Goal: Information Seeking & Learning: Find specific fact

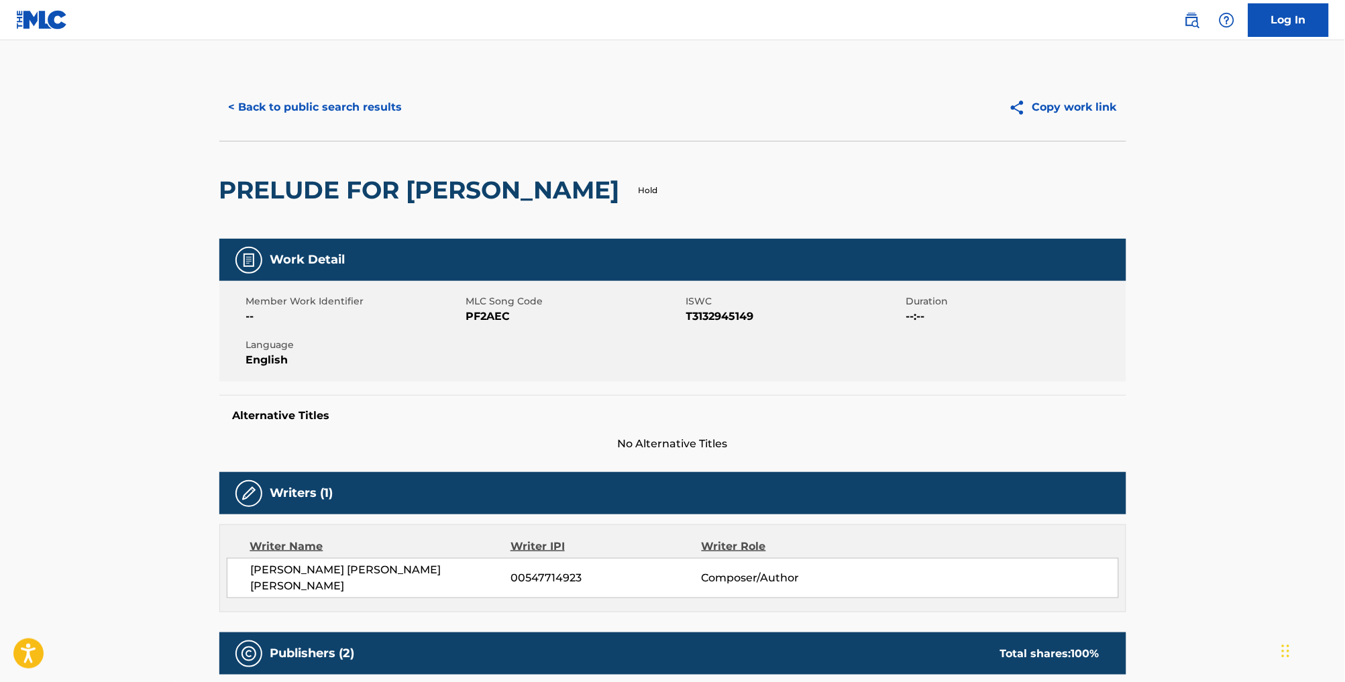
click at [329, 110] on button "< Back to public search results" at bounding box center [315, 108] width 193 height 34
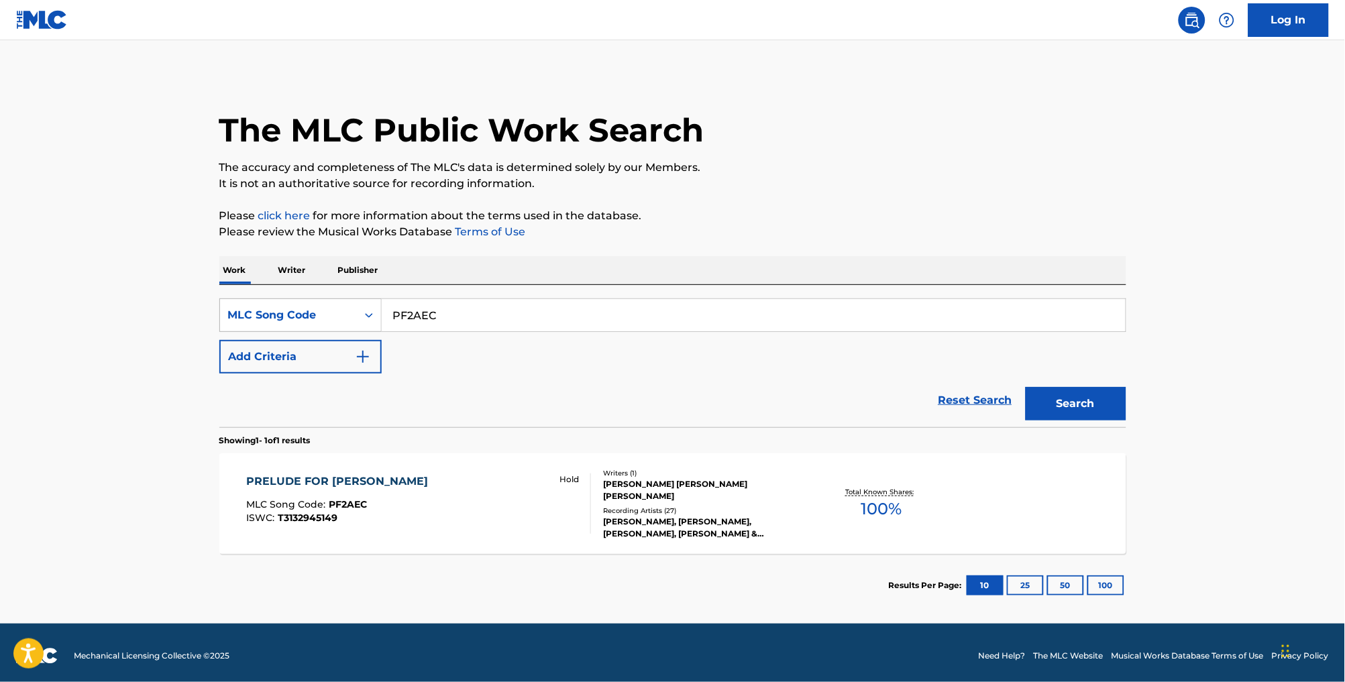
drag, startPoint x: 394, startPoint y: 333, endPoint x: 348, endPoint y: 323, distance: 47.4
click at [348, 323] on div "SearchWithCriteria4f6734e2-7856-4f7f-a726-4d36eb8f498e MLC Song Code PF2AEC" at bounding box center [672, 316] width 907 height 34
paste input "NC3R1Z"
type input "NC3R1Z"
click at [1081, 419] on button "Search" at bounding box center [1076, 404] width 101 height 34
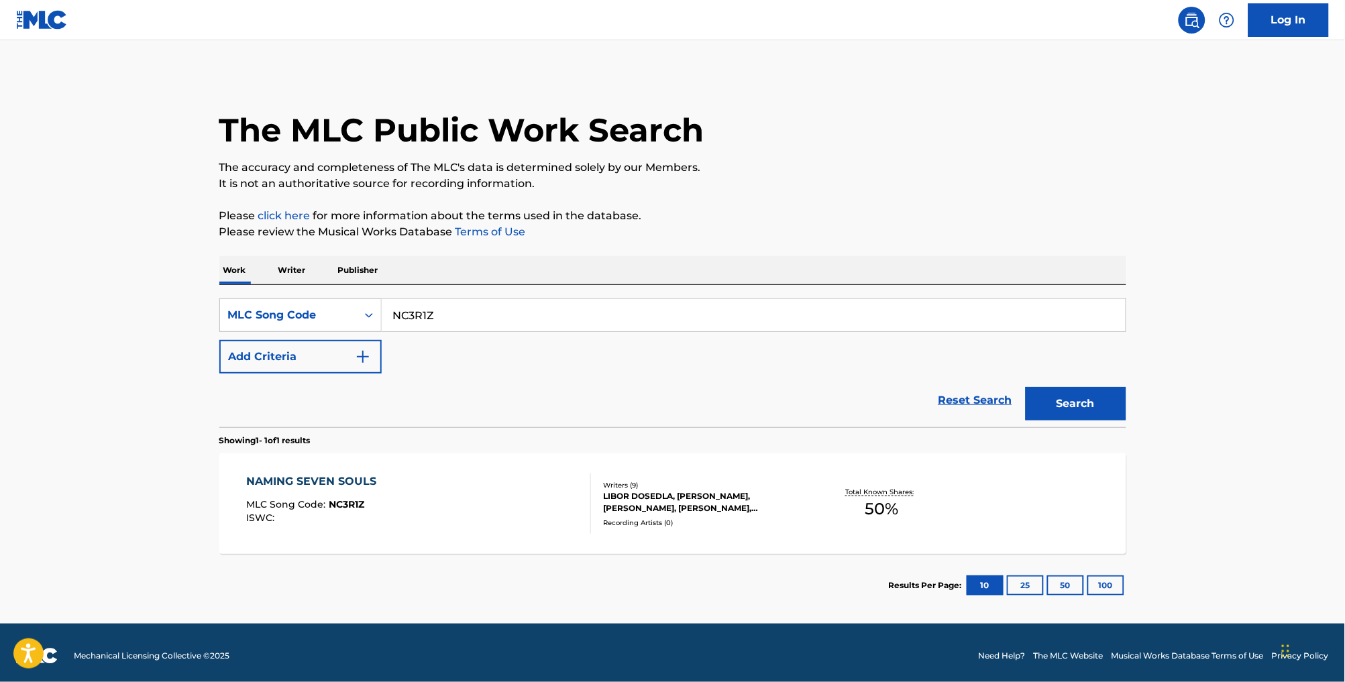
click at [484, 521] on div "NAMING SEVEN SOULS MLC Song Code : NC3R1Z ISWC :" at bounding box center [418, 504] width 345 height 60
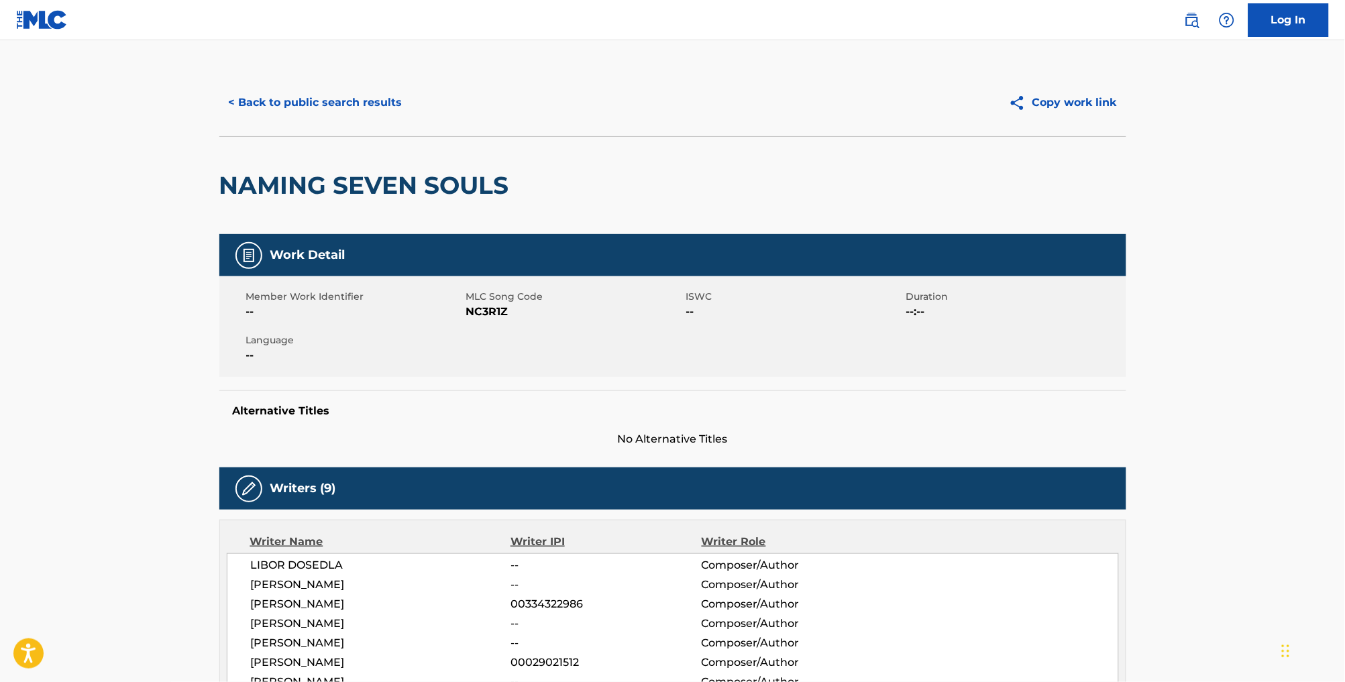
scroll to position [9, 0]
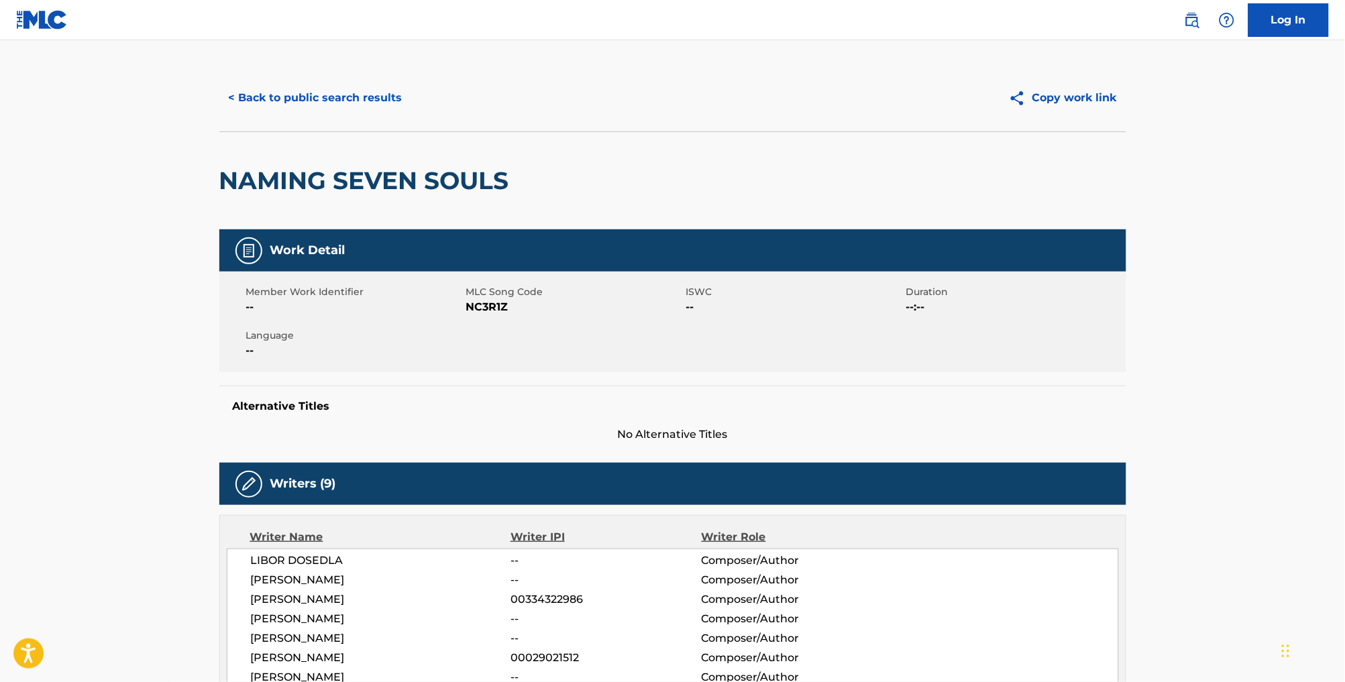
click at [290, 99] on button "< Back to public search results" at bounding box center [315, 98] width 193 height 34
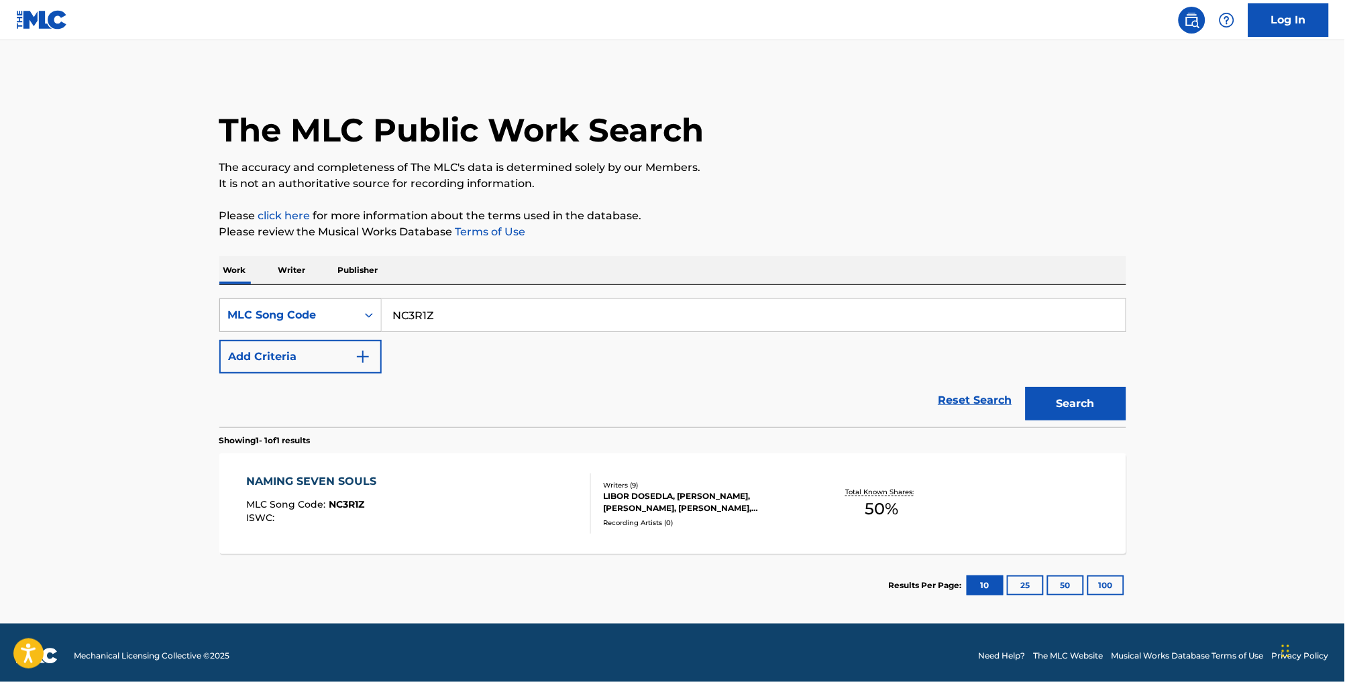
drag, startPoint x: 436, startPoint y: 329, endPoint x: 337, endPoint y: 323, distance: 99.5
click at [337, 323] on div "SearchWithCriteria4f6734e2-7856-4f7f-a726-4d36eb8f498e MLC Song Code NC3R1Z" at bounding box center [672, 316] width 907 height 34
paste input "D3SC2"
type input "ND3SC2"
click at [1103, 421] on button "Search" at bounding box center [1076, 404] width 101 height 34
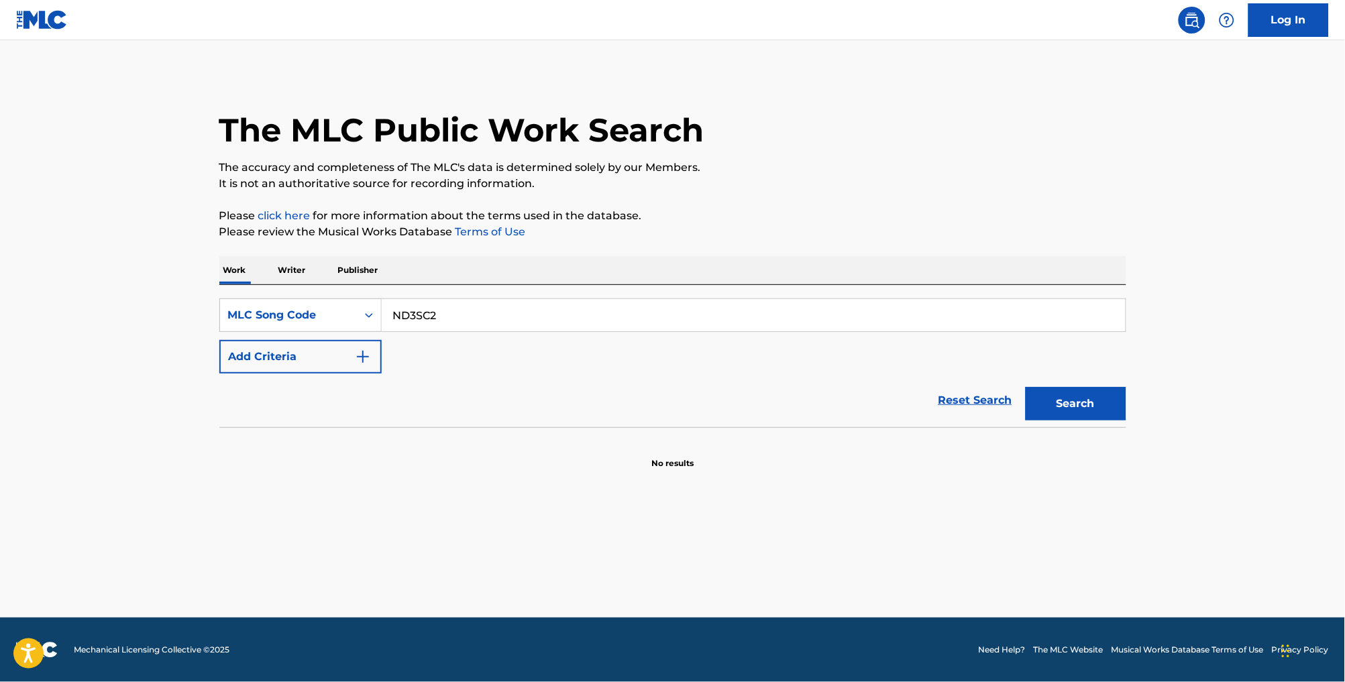
click at [488, 328] on input "ND3SC2" at bounding box center [754, 315] width 744 height 32
click at [1110, 421] on button "Search" at bounding box center [1076, 404] width 101 height 34
drag, startPoint x: 468, startPoint y: 335, endPoint x: 378, endPoint y: 323, distance: 90.6
click at [382, 323] on input "ND3SC2" at bounding box center [754, 315] width 744 height 32
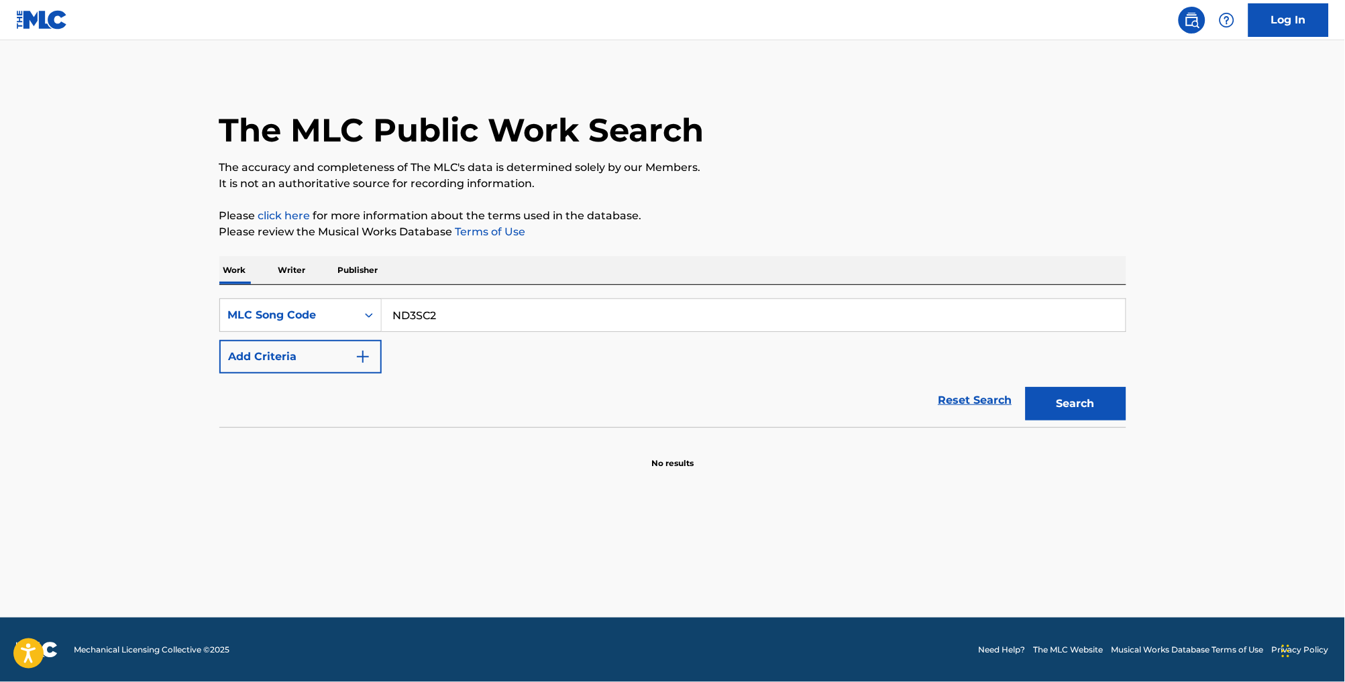
click at [1094, 415] on button "Search" at bounding box center [1076, 404] width 101 height 34
click at [260, 319] on div "MLC Song Code" at bounding box center [288, 315] width 121 height 16
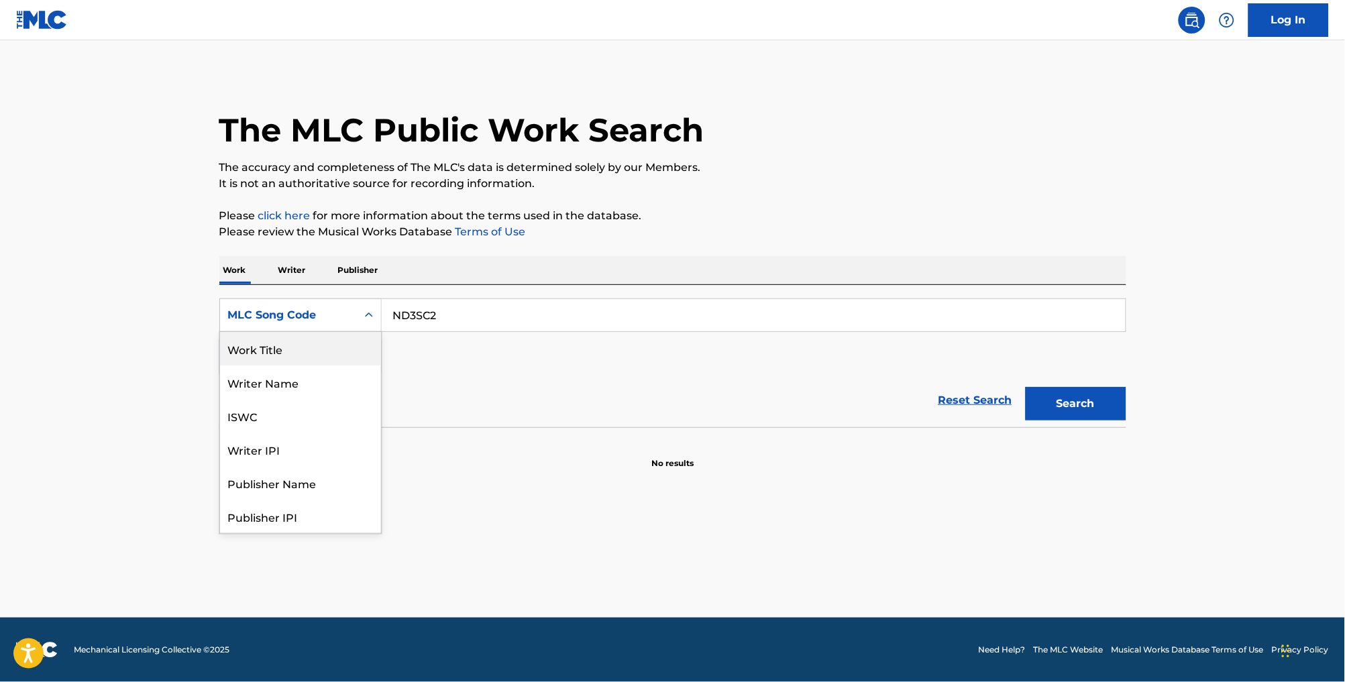
click at [309, 355] on div "Work Title" at bounding box center [300, 349] width 161 height 34
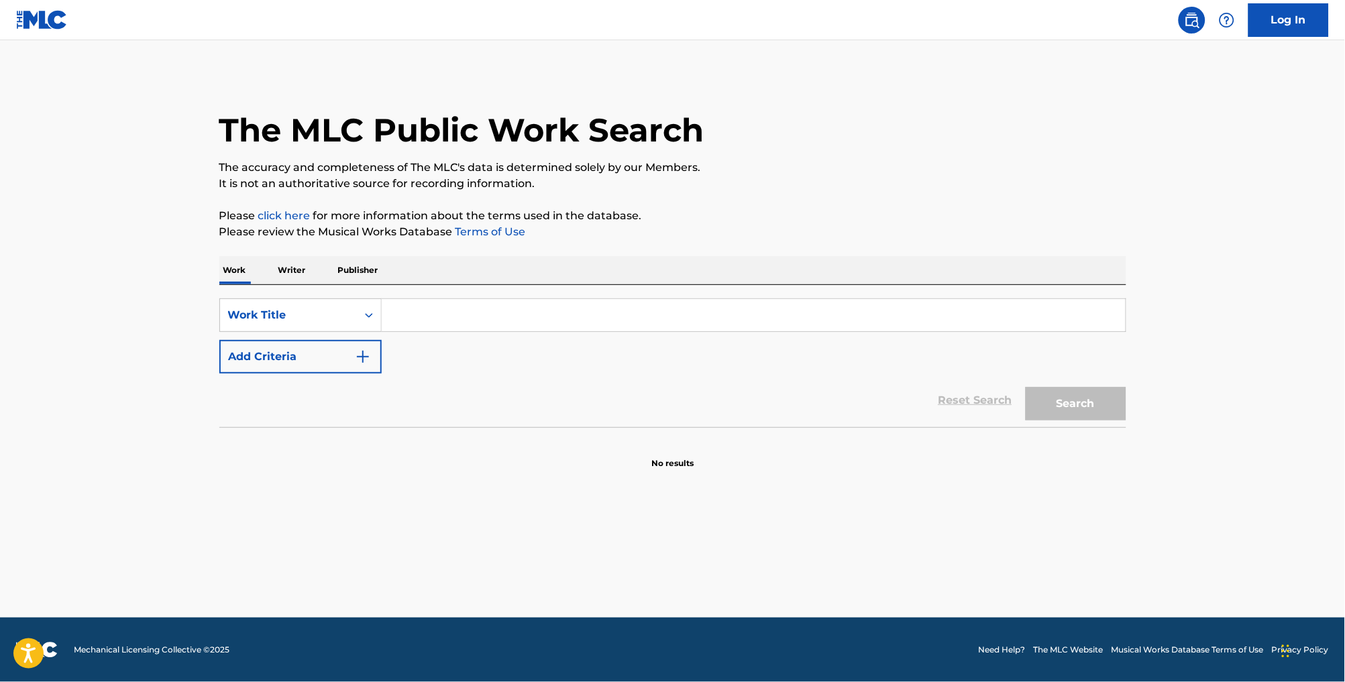
click at [445, 325] on input "Search Form" at bounding box center [754, 315] width 744 height 32
paste input "NAMING SEVEN SOULS"
type input "NAMING SEVEN SOULS"
click at [1089, 421] on button "Search" at bounding box center [1076, 404] width 101 height 34
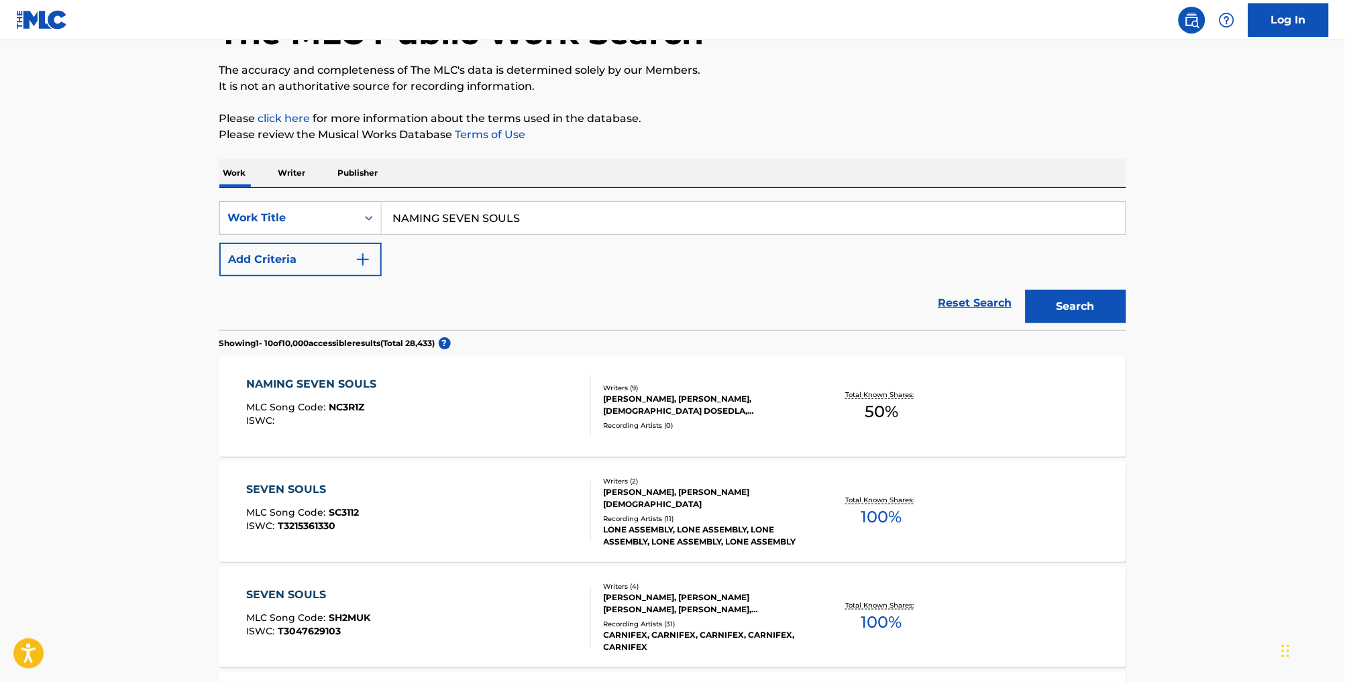
scroll to position [119, 0]
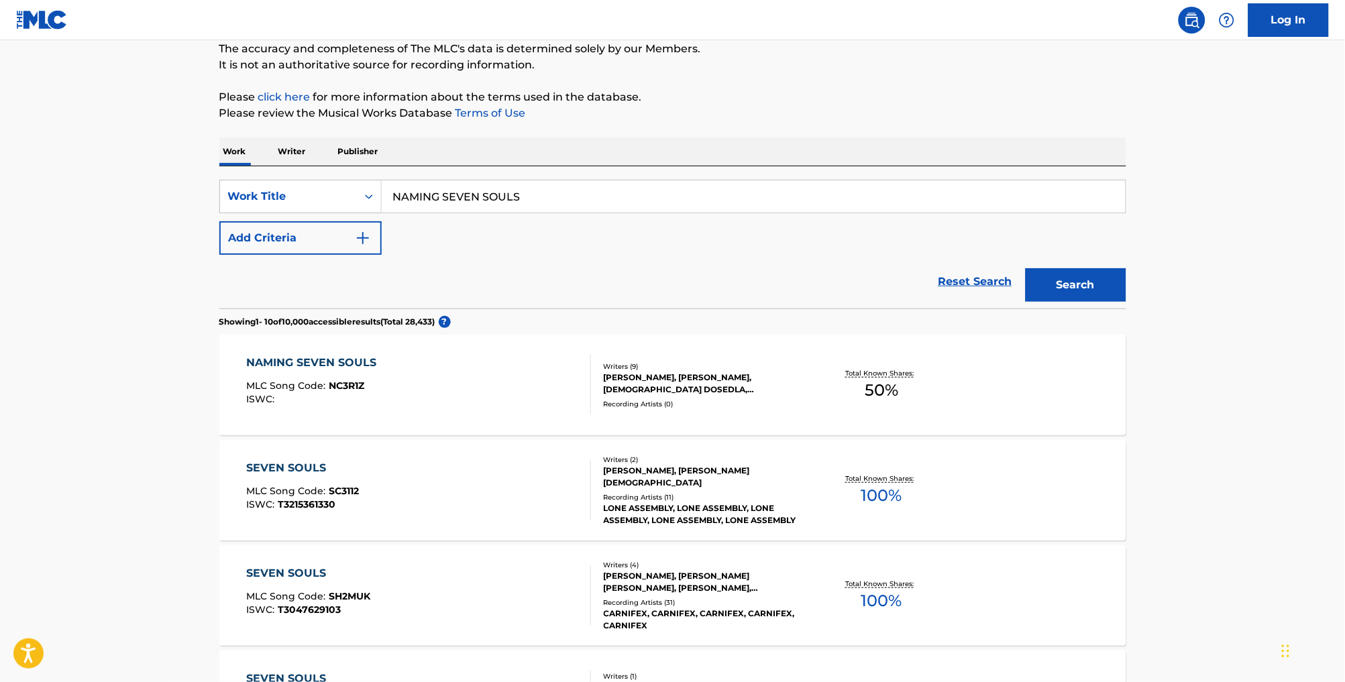
click at [258, 248] on button "Add Criteria" at bounding box center [300, 238] width 162 height 34
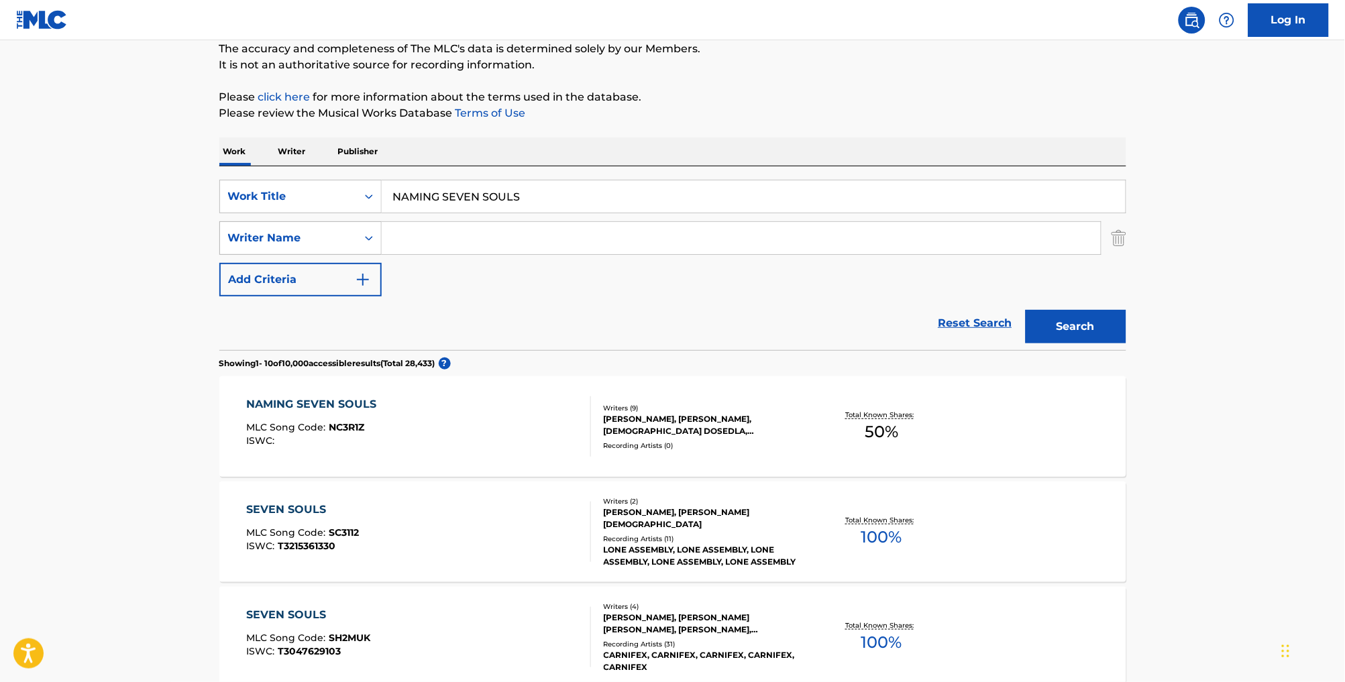
click at [309, 245] on div "Writer Name" at bounding box center [288, 238] width 121 height 16
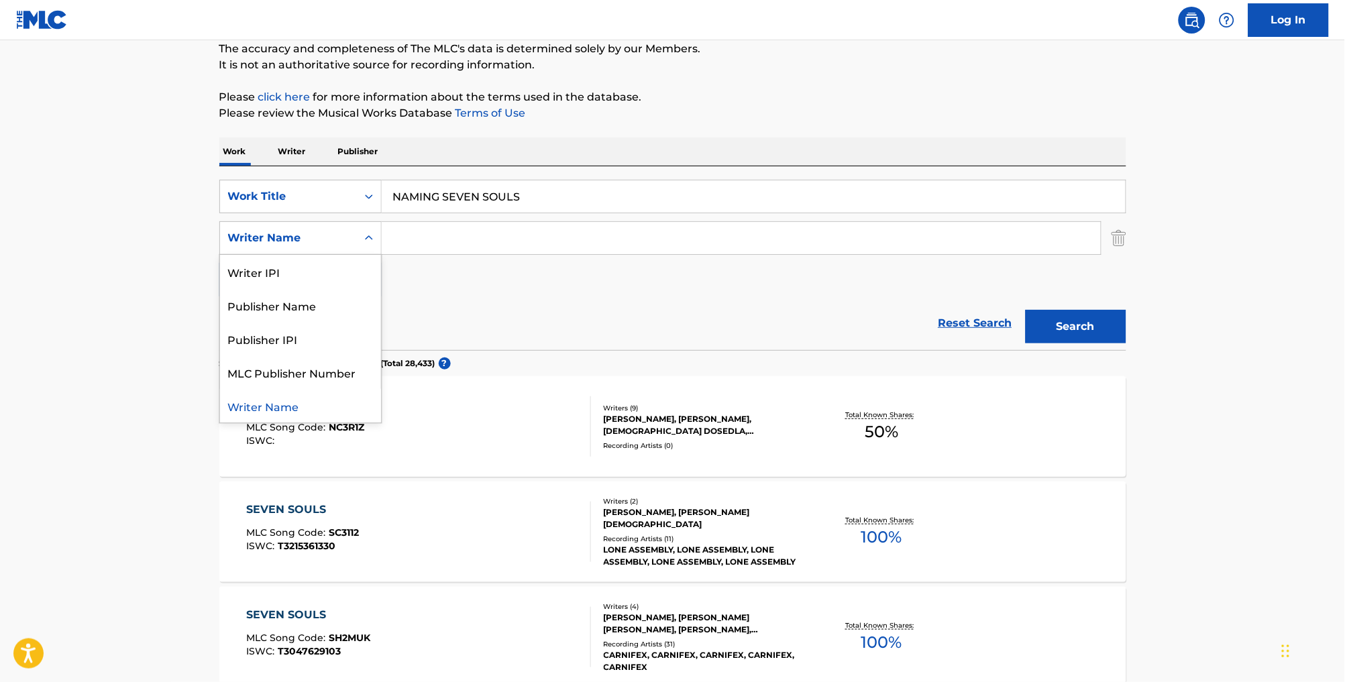
click at [427, 250] on input "Search Form" at bounding box center [741, 238] width 719 height 32
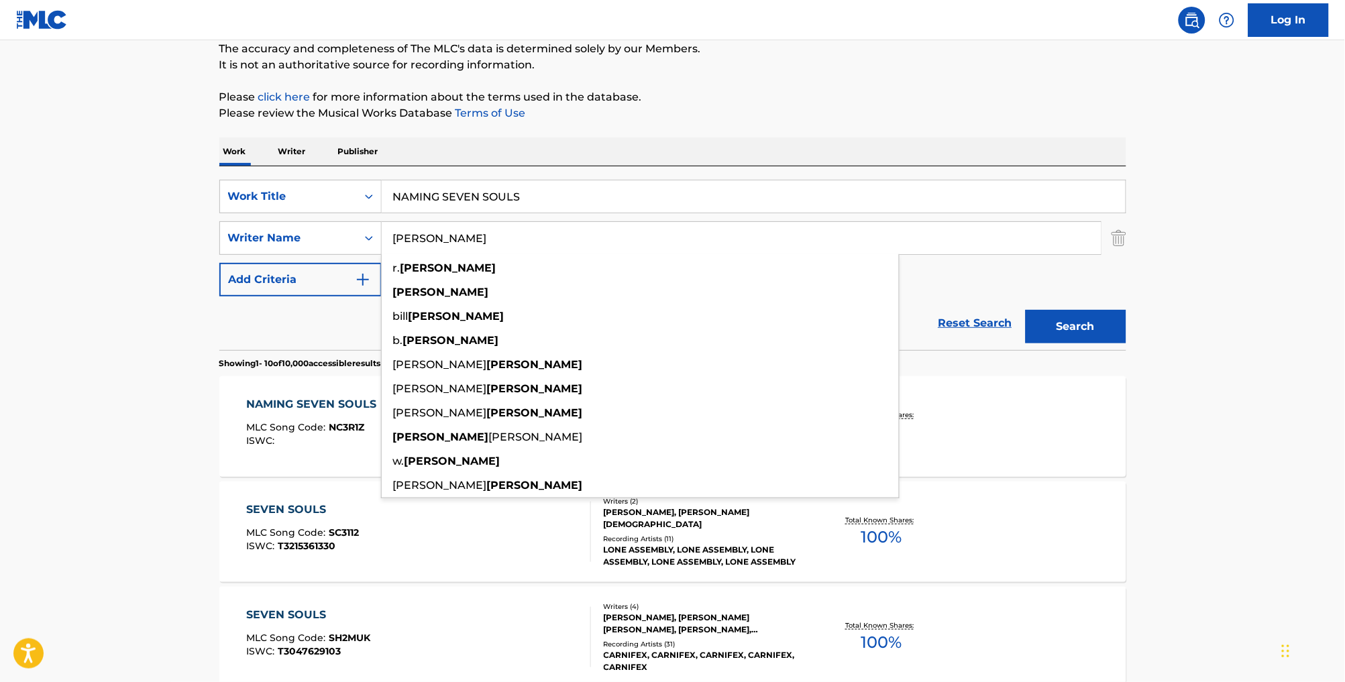
type input "[PERSON_NAME]"
click at [1100, 343] on button "Search" at bounding box center [1076, 327] width 101 height 34
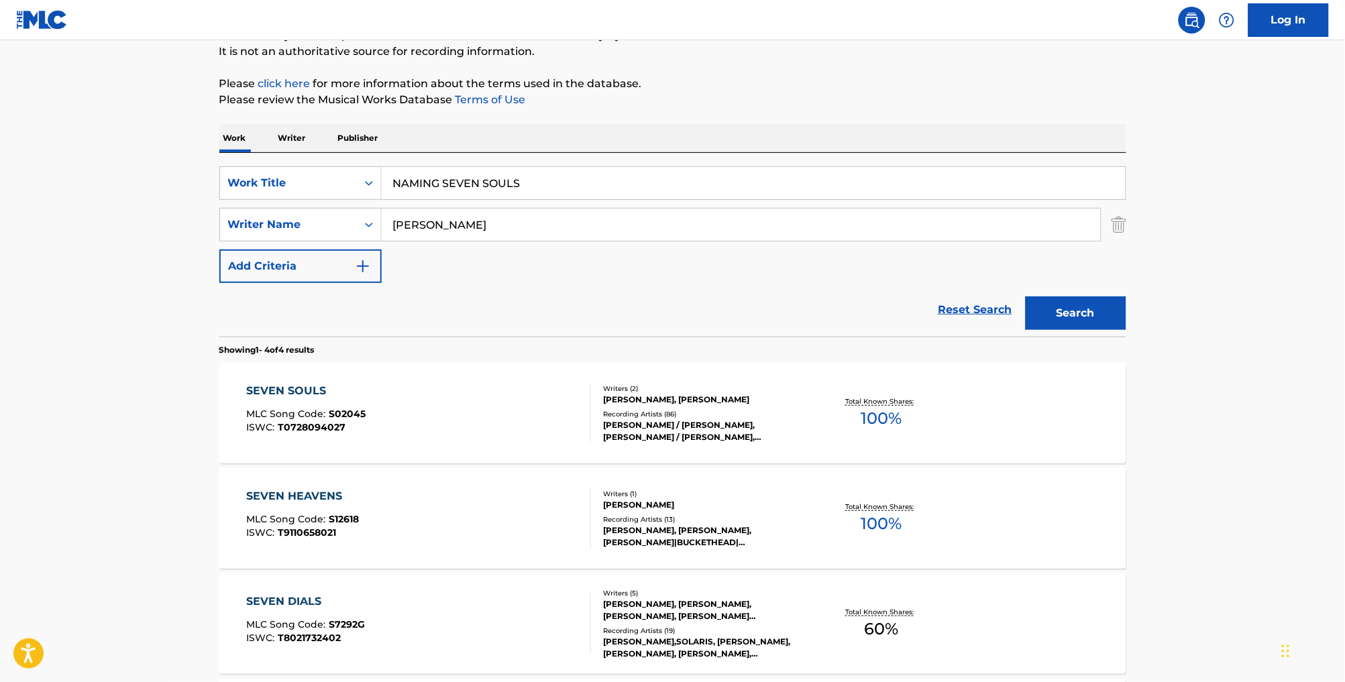
scroll to position [158, 0]
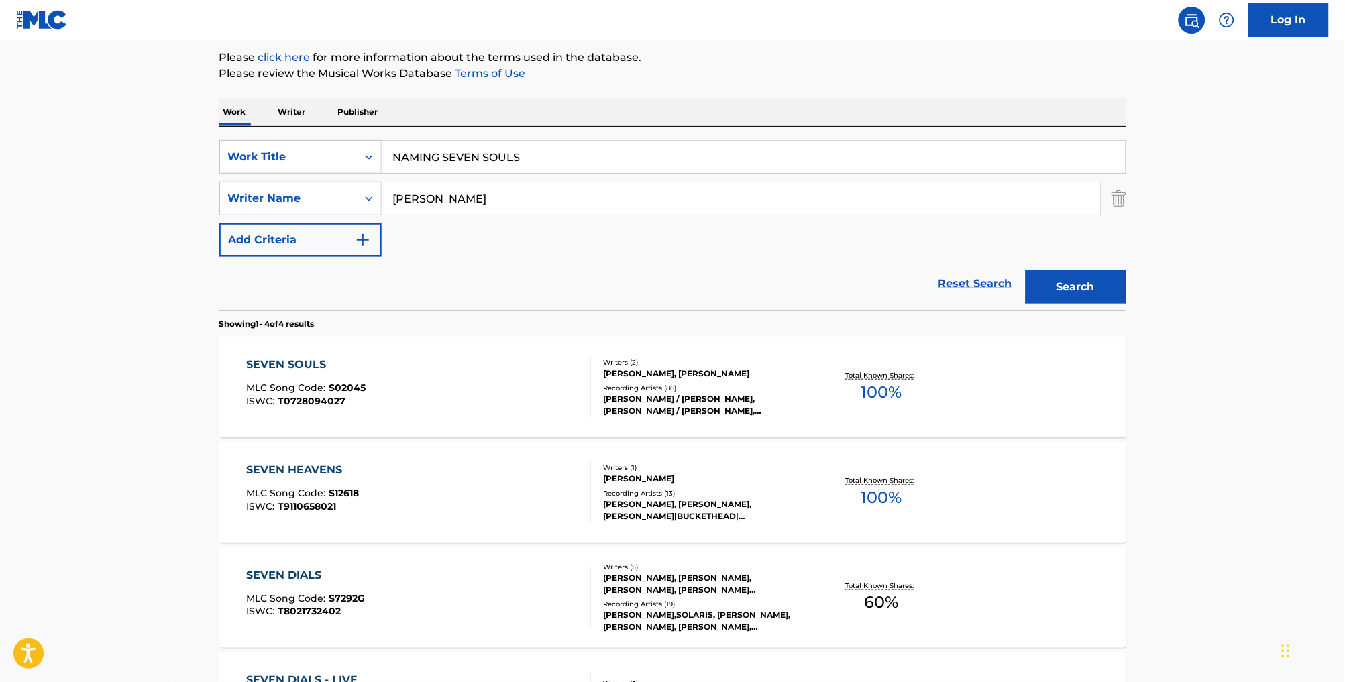
click at [500, 407] on div "SEVEN SOULS MLC Song Code : S02045 ISWC : T0728094027" at bounding box center [418, 387] width 345 height 60
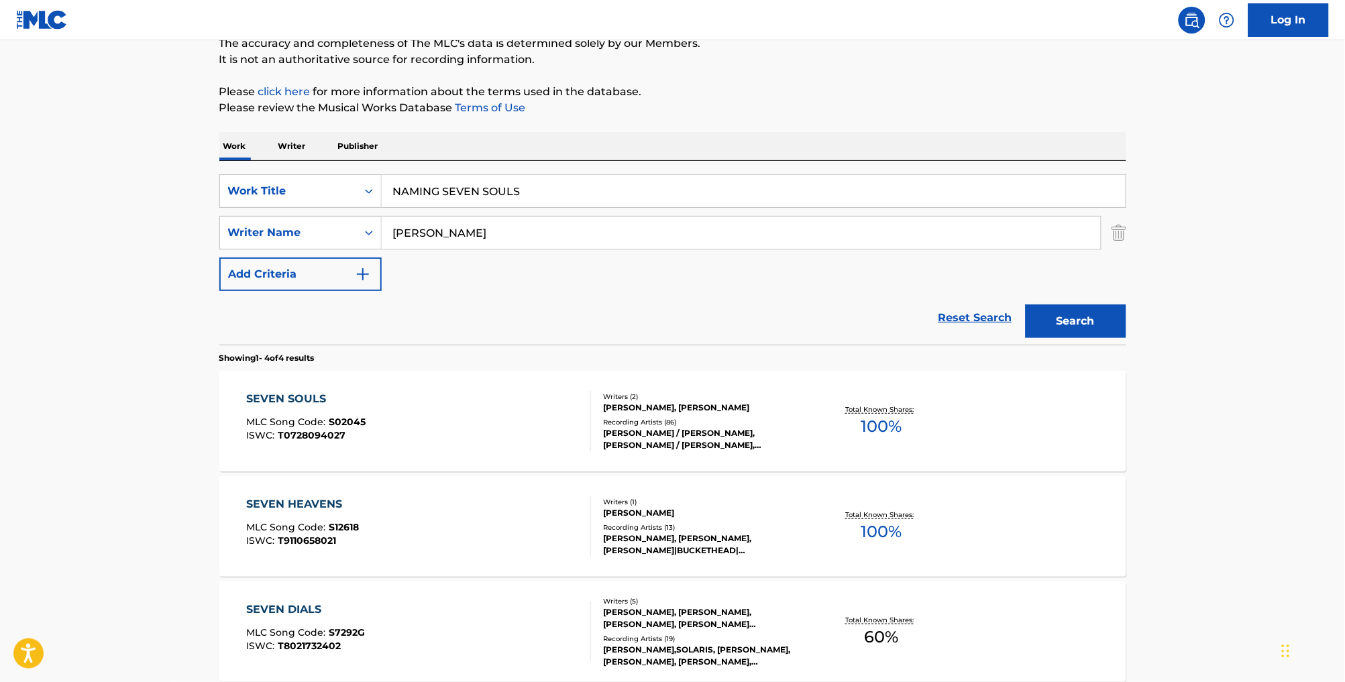
scroll to position [128, 0]
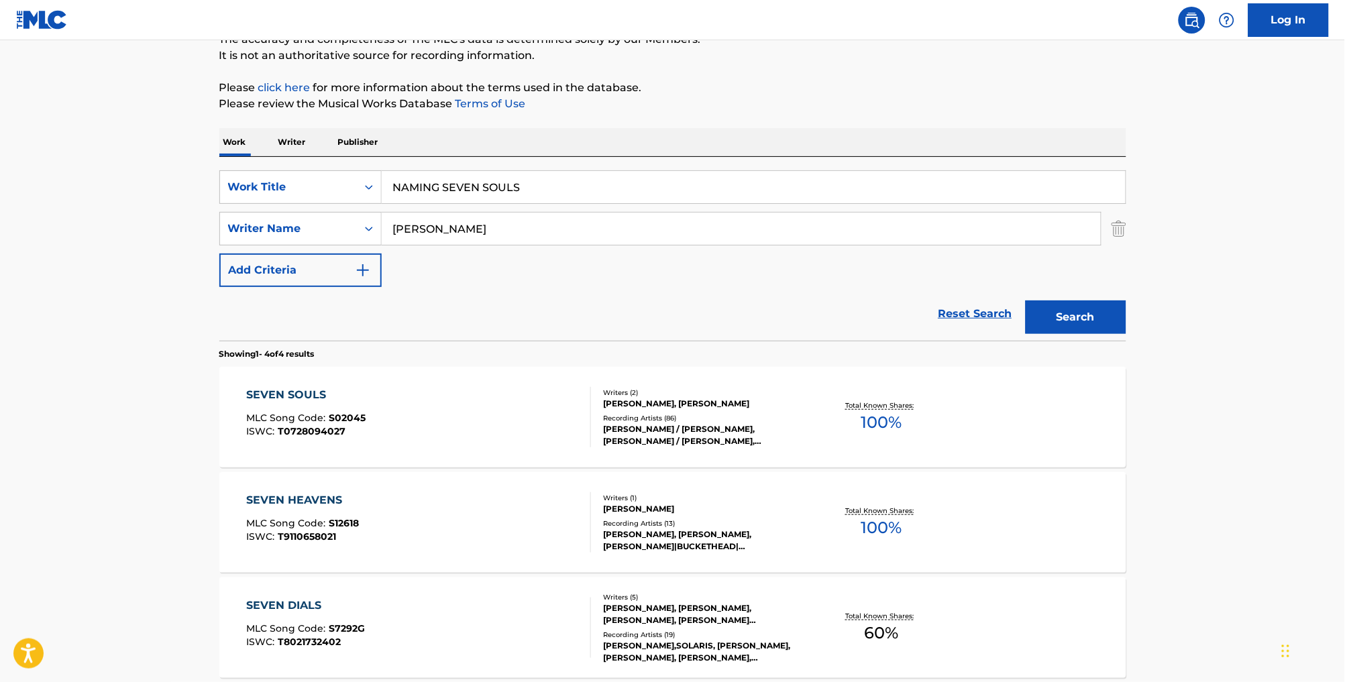
click at [498, 431] on div "SEVEN SOULS MLC Song Code : S02045 ISWC : T0728094027" at bounding box center [418, 417] width 345 height 60
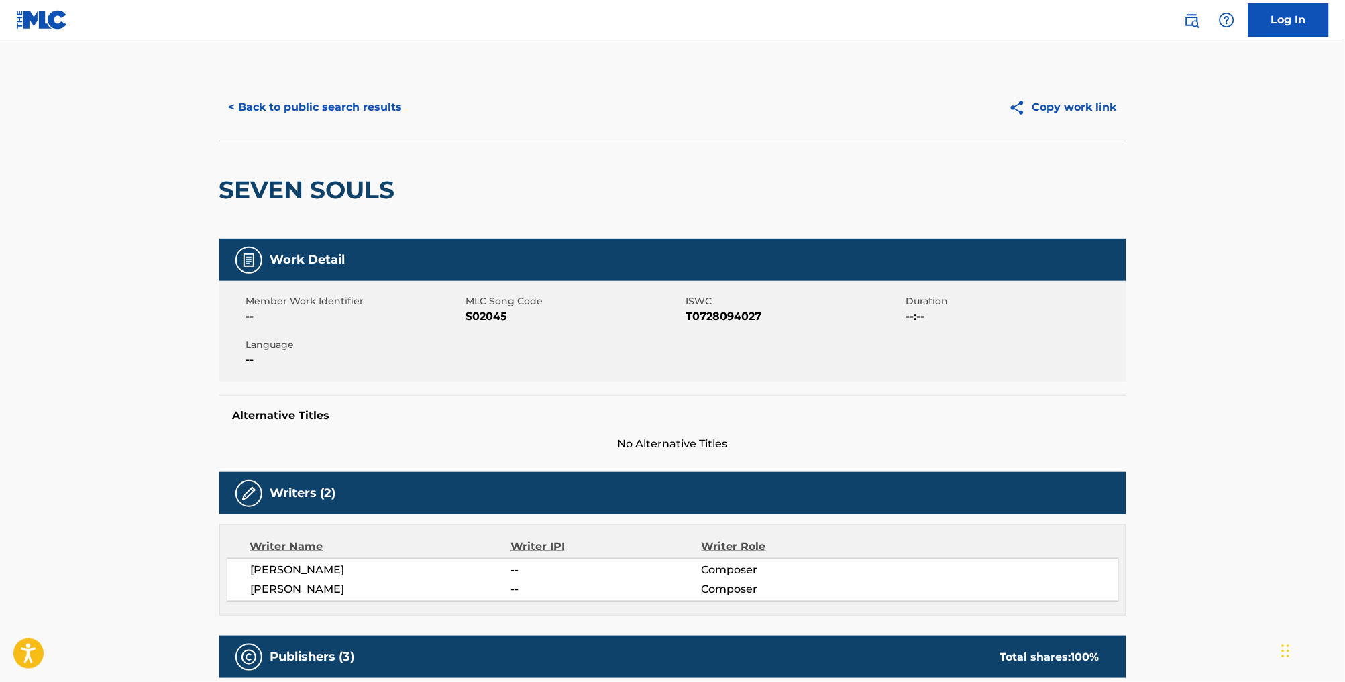
click at [254, 122] on button "< Back to public search results" at bounding box center [315, 108] width 193 height 34
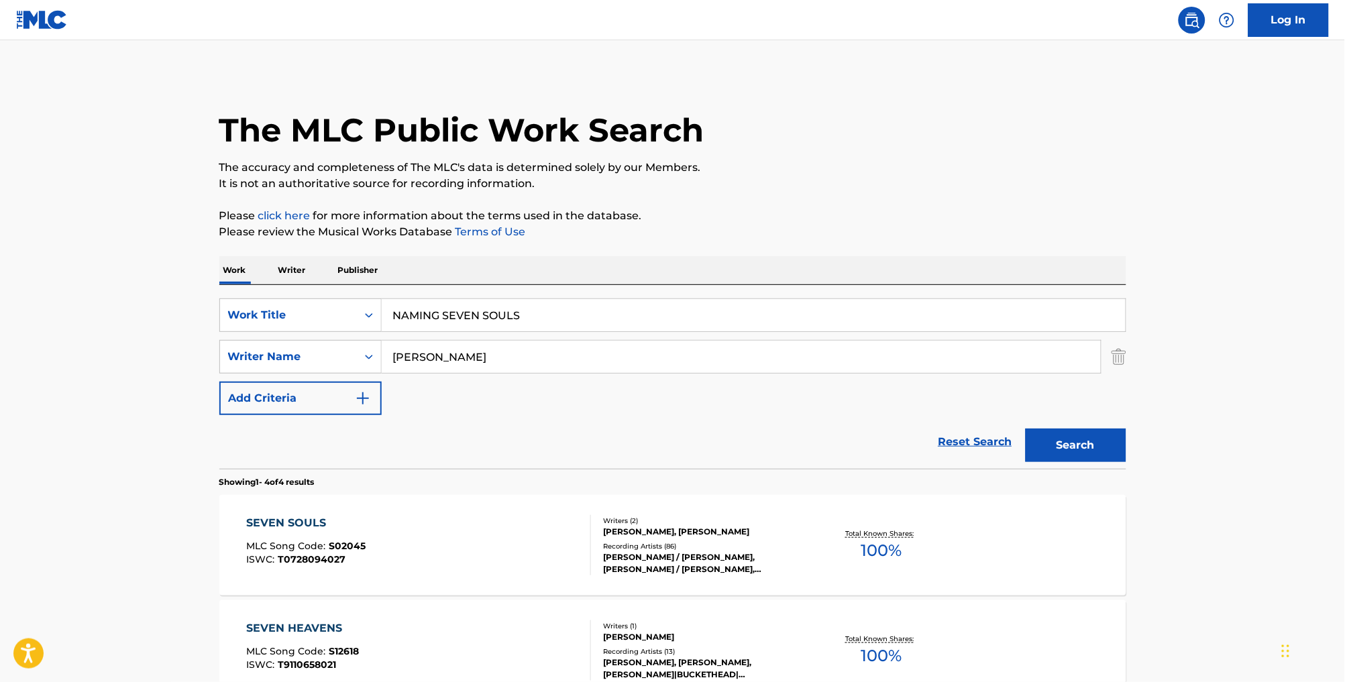
scroll to position [127, 0]
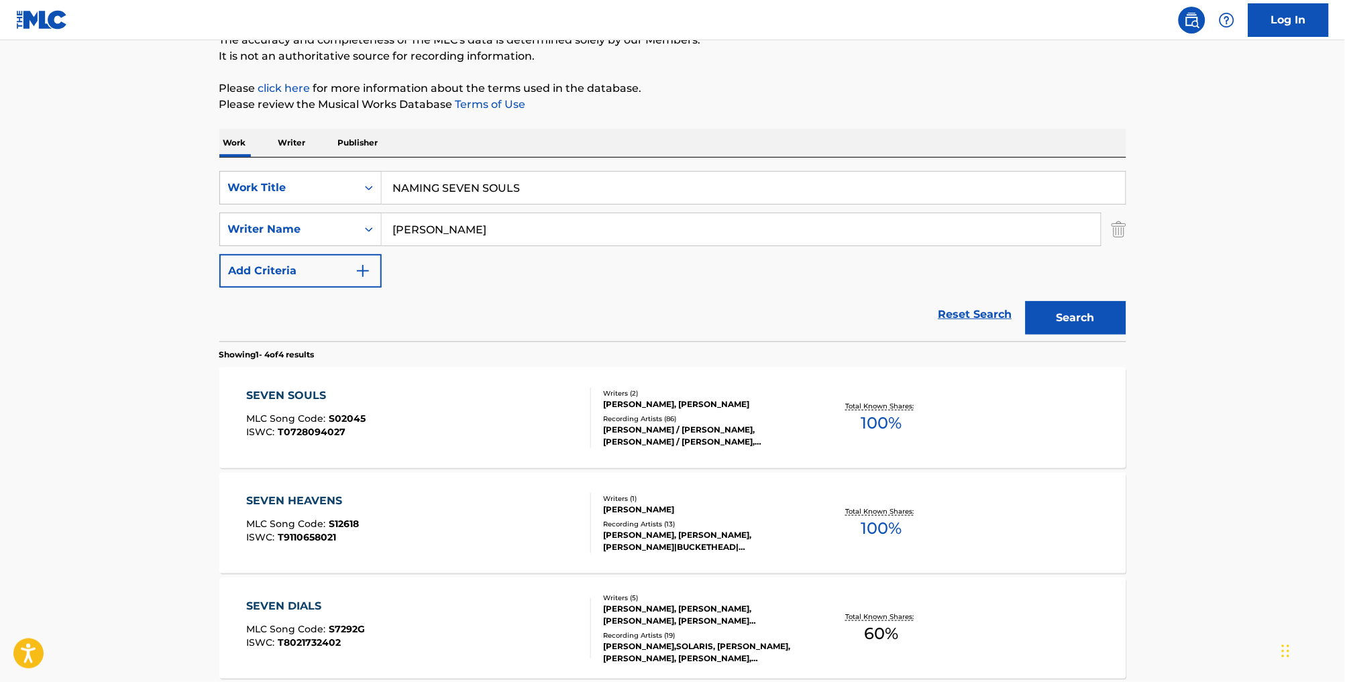
click at [427, 196] on input "NAMING SEVEN SOULS" at bounding box center [754, 188] width 744 height 32
type input "NAMING THE SEVEN SOULS"
click at [1100, 334] on button "Search" at bounding box center [1076, 318] width 101 height 34
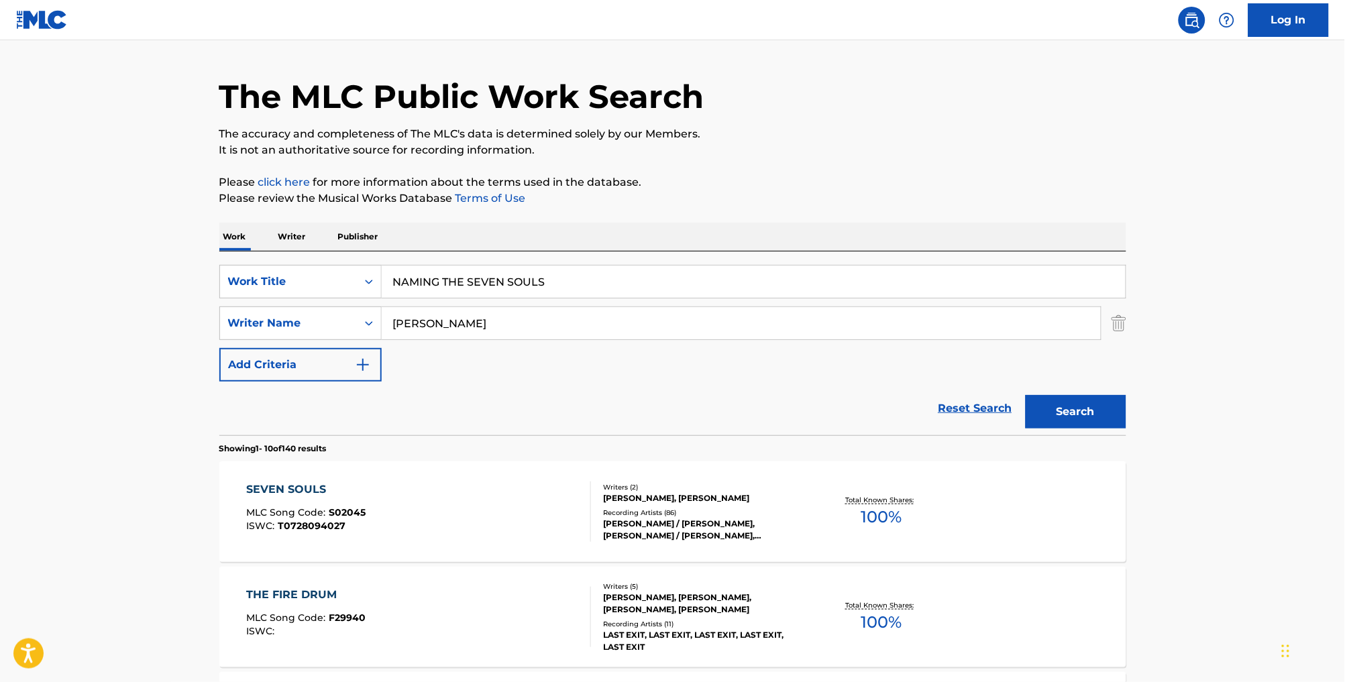
scroll to position [32, 0]
